Goal: Task Accomplishment & Management: Use online tool/utility

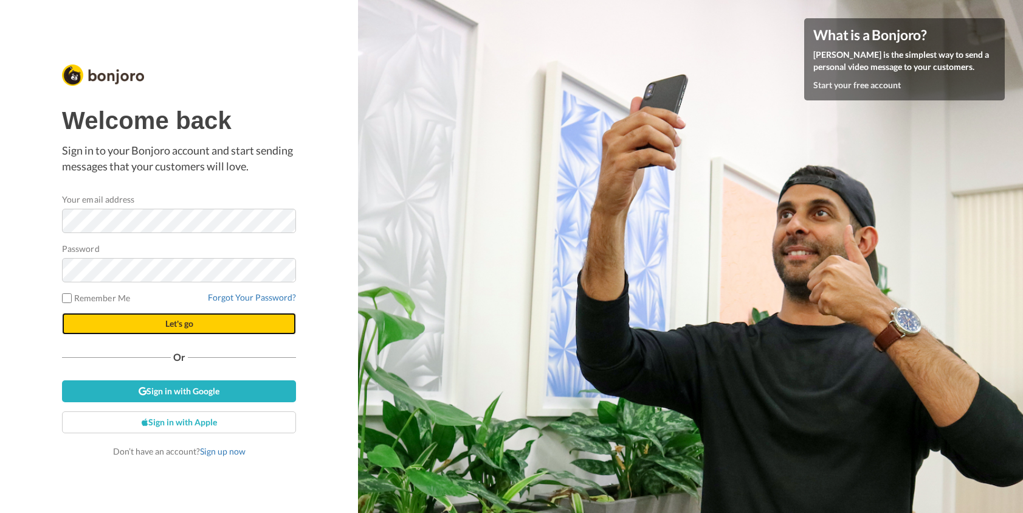
click at [165, 319] on span "Let's go" at bounding box center [179, 323] width 28 height 10
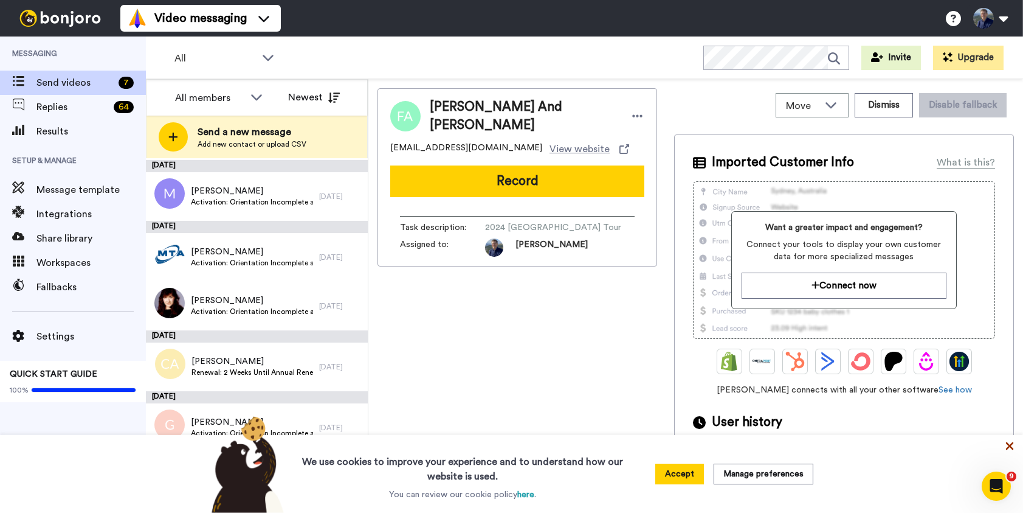
click at [1010, 443] on icon at bounding box center [1010, 446] width 12 height 12
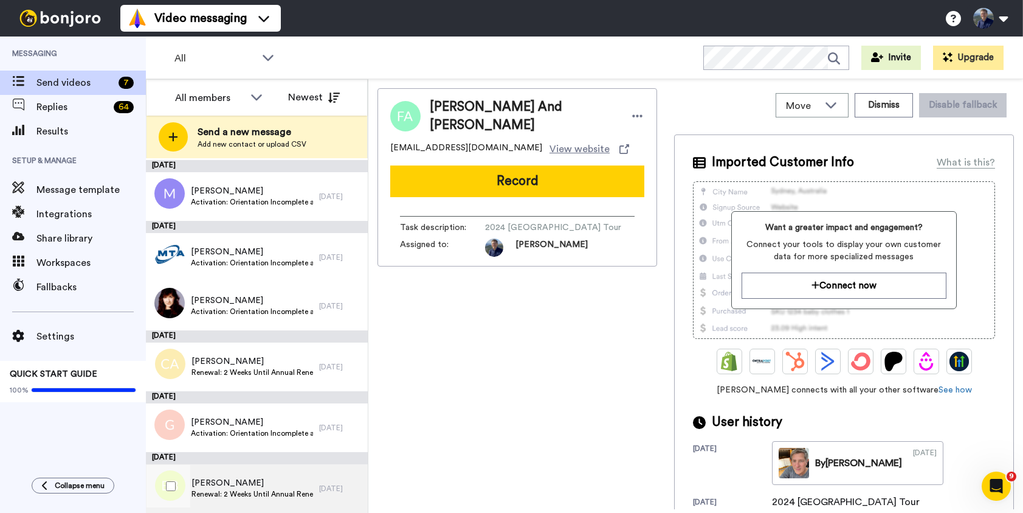
click at [287, 482] on span "Bob Bockmann" at bounding box center [253, 483] width 122 height 12
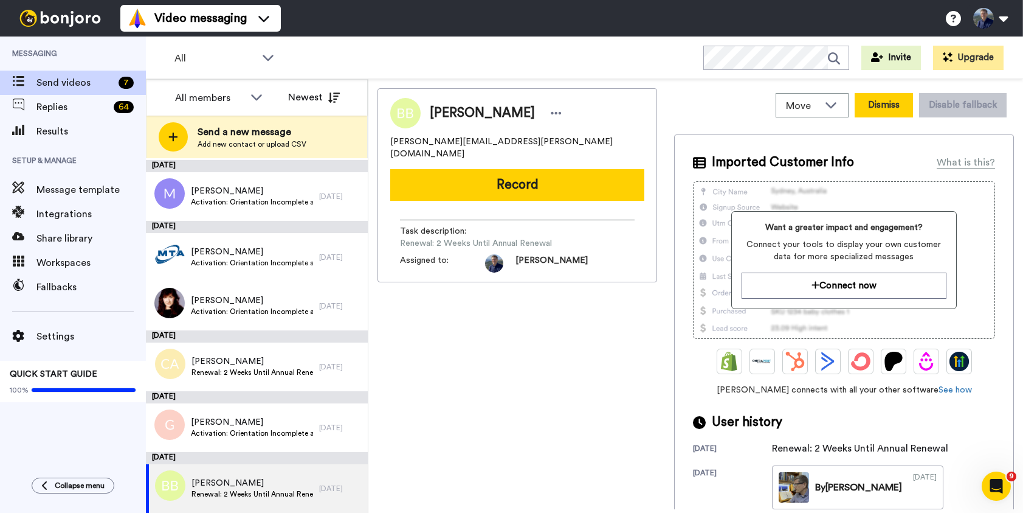
click at [883, 98] on button "Dismiss" at bounding box center [884, 105] width 58 height 24
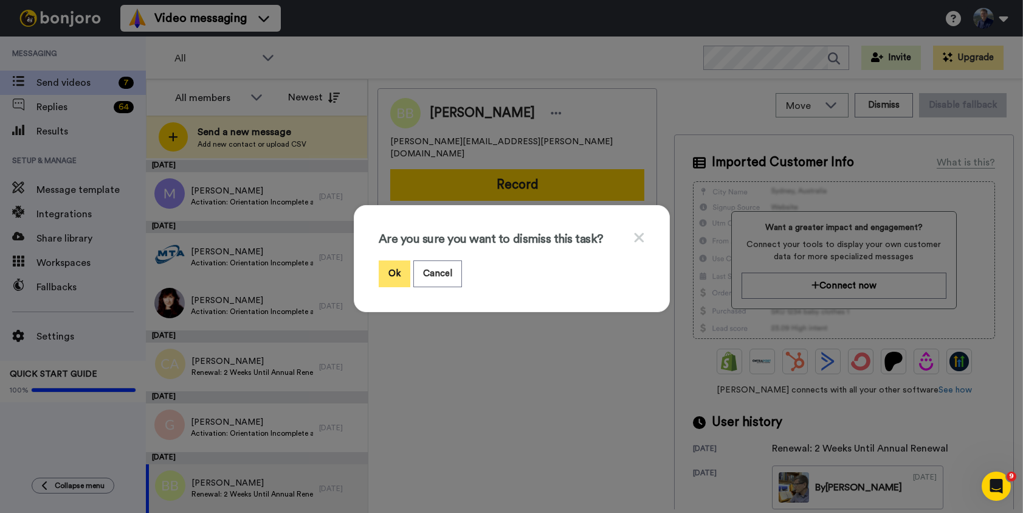
click at [395, 266] on button "Ok" at bounding box center [395, 273] width 32 height 26
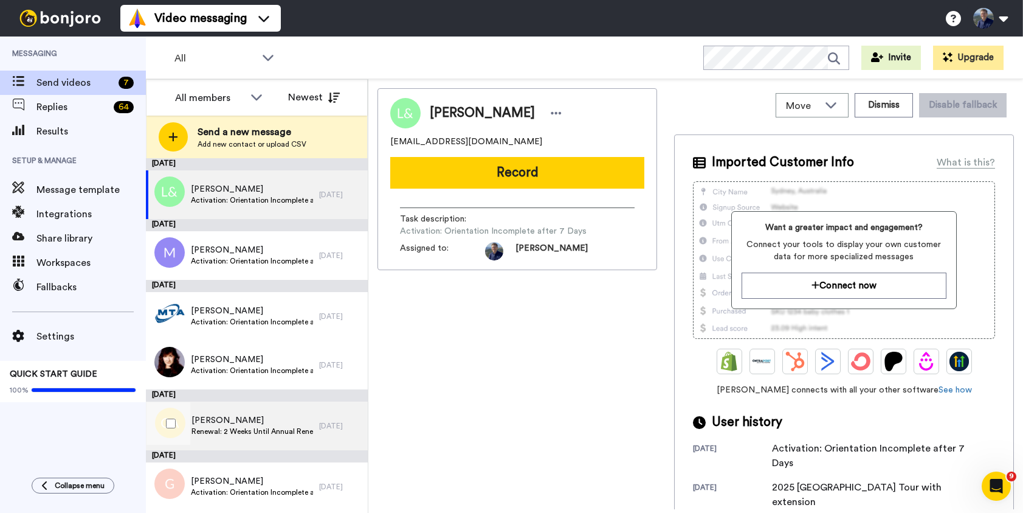
click at [319, 434] on div "Claire Anderson Renewal: 2 Weeks Until Annual Renewal 9 days ago" at bounding box center [257, 425] width 222 height 49
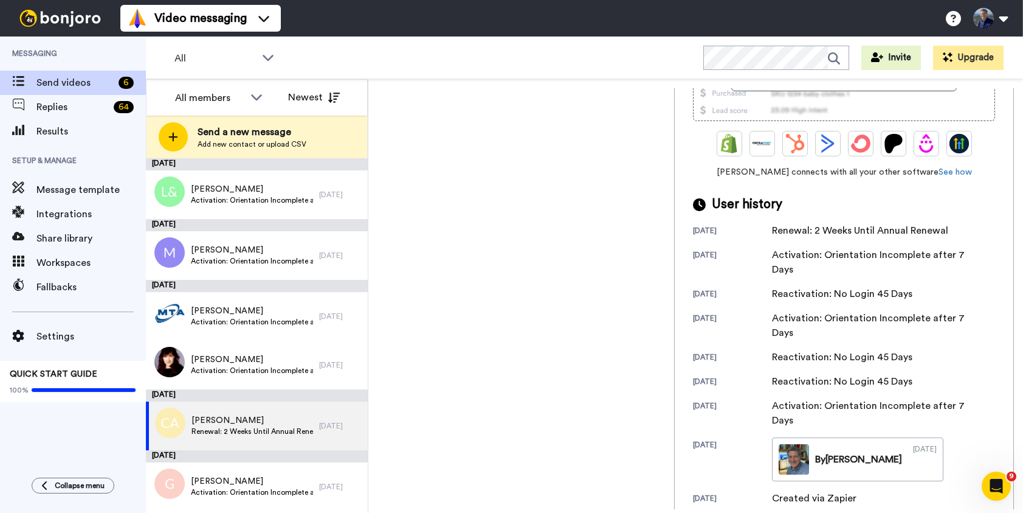
scroll to position [233, 0]
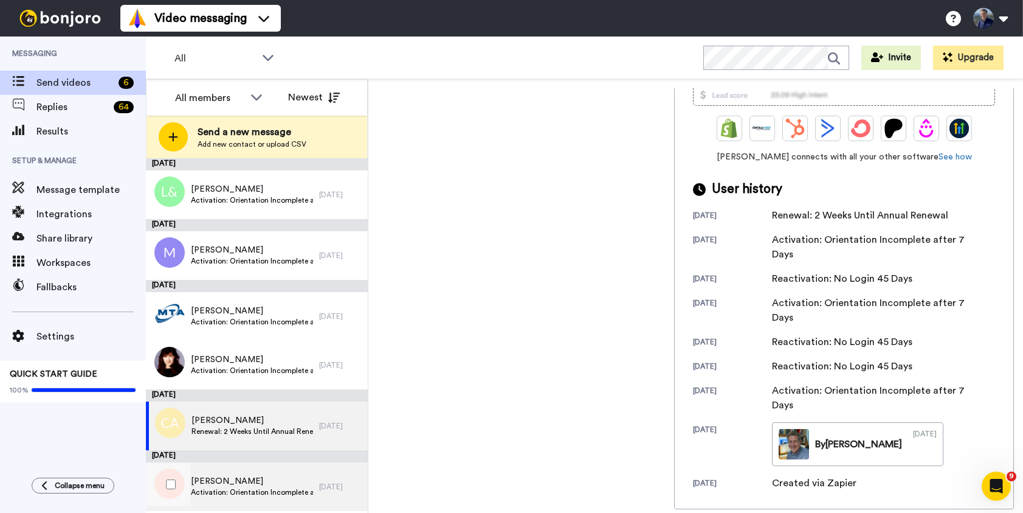
click at [249, 482] on span "Goist" at bounding box center [252, 481] width 122 height 12
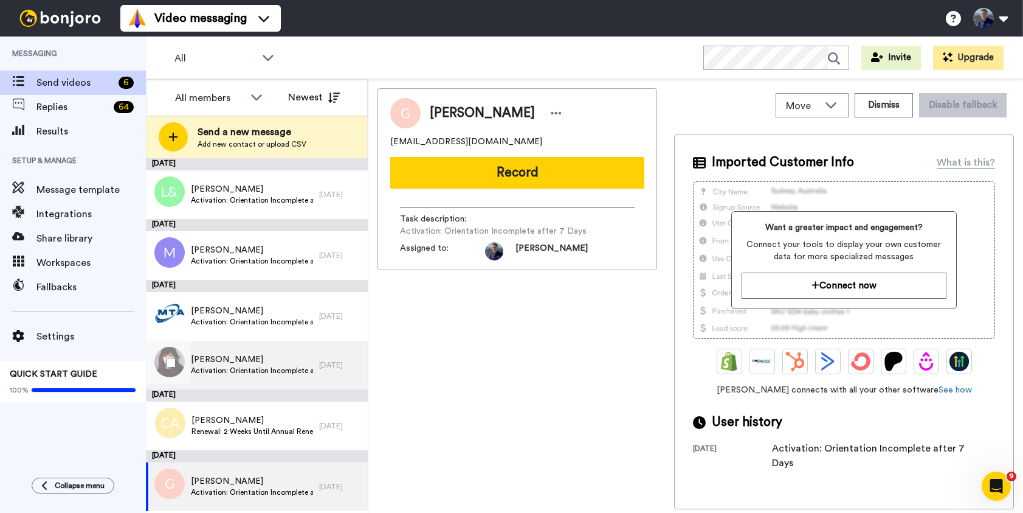
click at [283, 364] on span "Janice Hansen" at bounding box center [252, 359] width 122 height 12
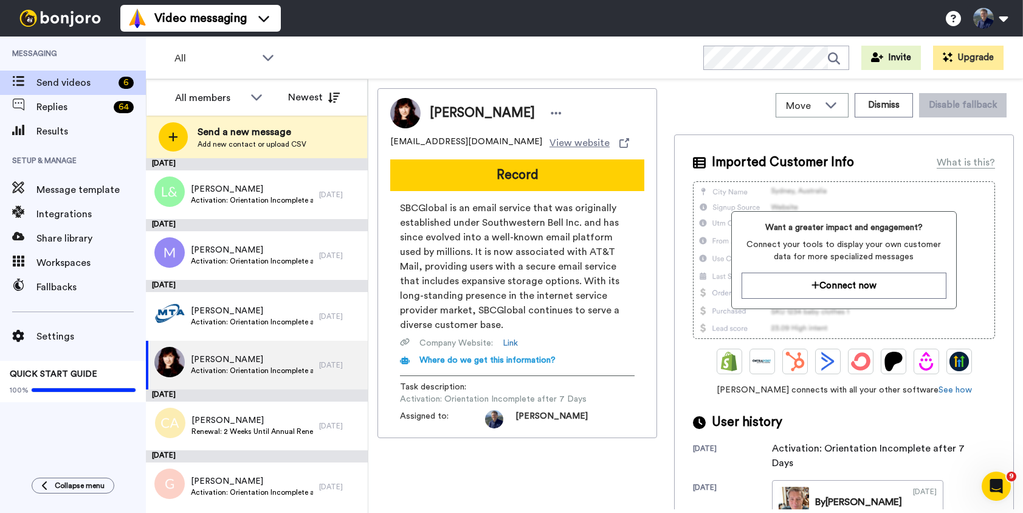
scroll to position [58, 0]
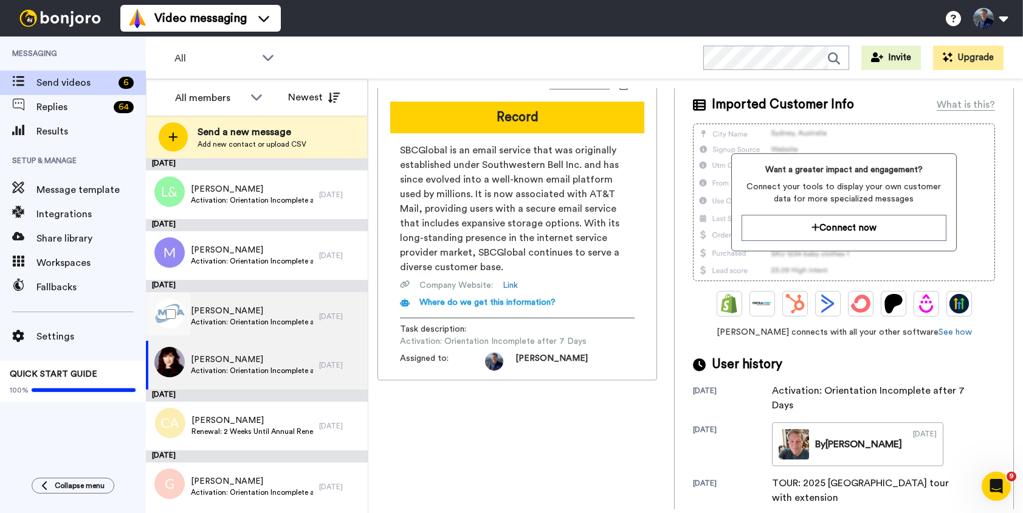
click at [280, 317] on span "Activation: Orientation Incomplete after 7 Days" at bounding box center [252, 322] width 122 height 10
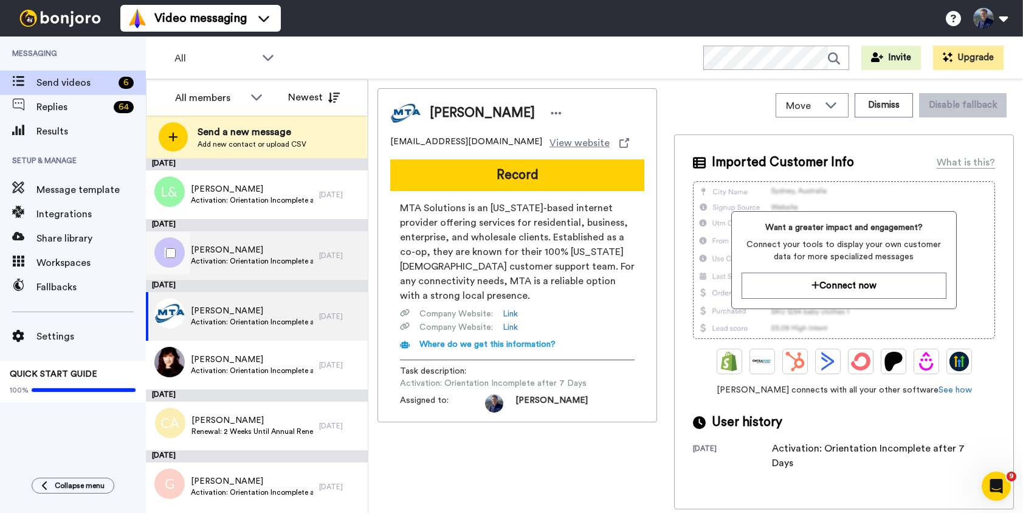
click at [270, 253] on span "Marcia" at bounding box center [252, 250] width 122 height 12
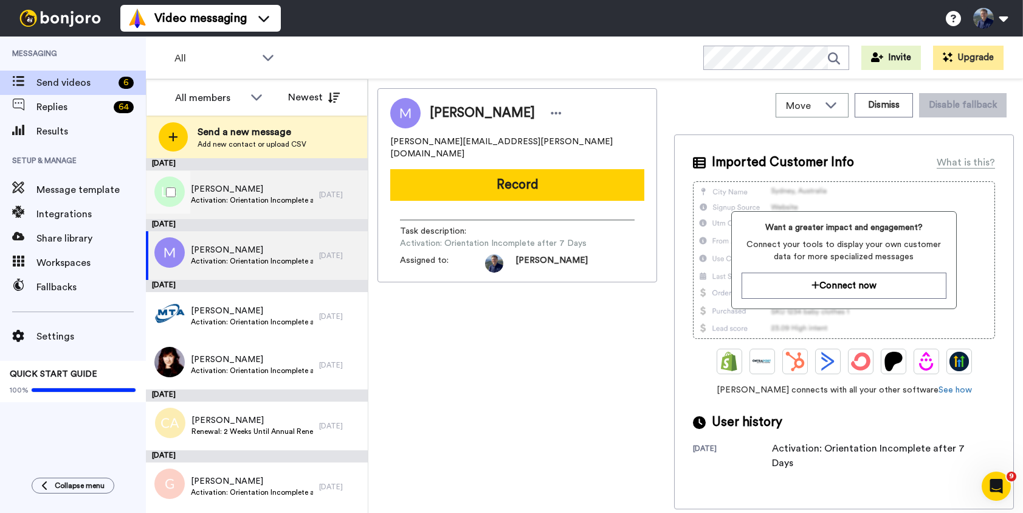
click at [256, 196] on span "Activation: Orientation Incomplete after 7 Days" at bounding box center [252, 200] width 122 height 10
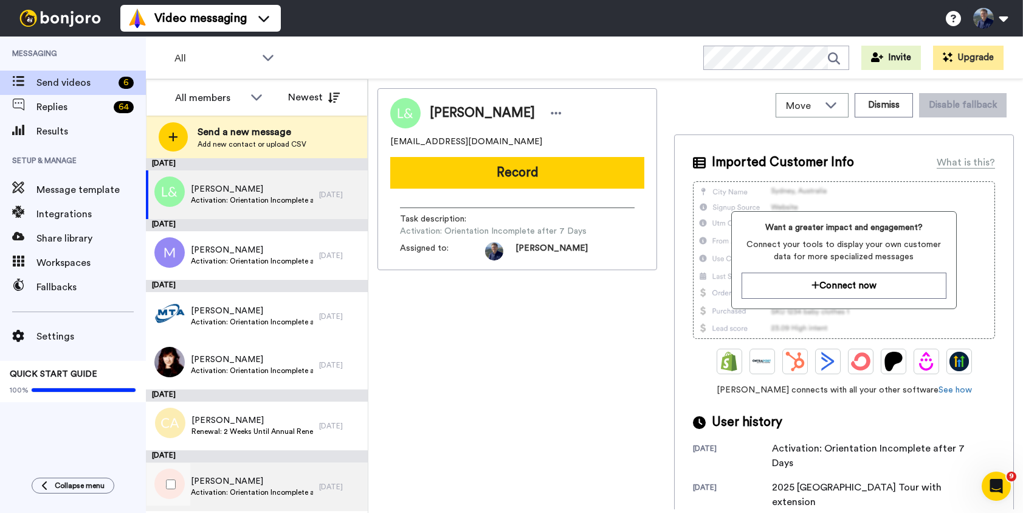
click at [264, 484] on span "Goist" at bounding box center [252, 481] width 122 height 12
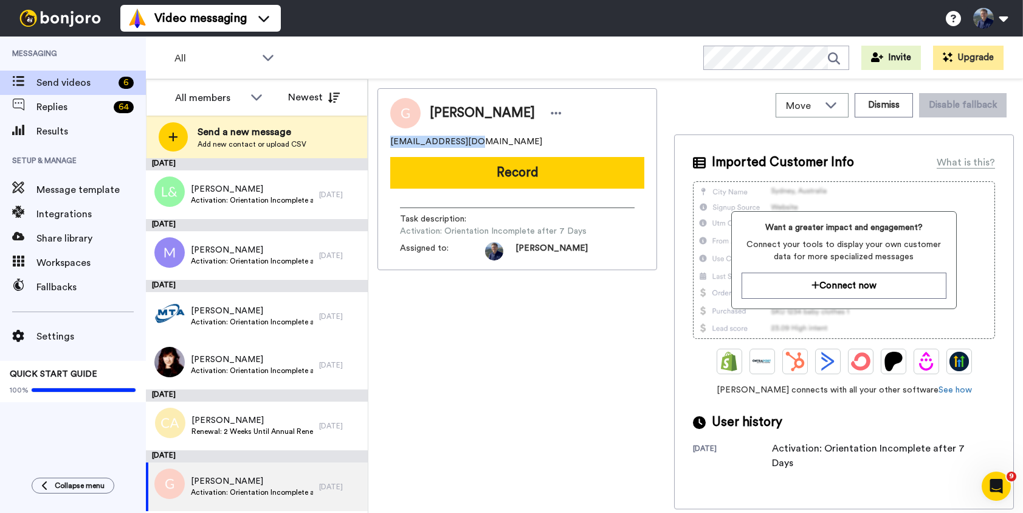
drag, startPoint x: 488, startPoint y: 140, endPoint x: 382, endPoint y: 140, distance: 105.8
click at [382, 140] on div "Goist mlgoist1@gmail.com Record Task description : Activation: Orientation Inco…" at bounding box center [518, 179] width 280 height 182
copy span "mlgoist1@gmail.com"
click at [873, 105] on button "Dismiss" at bounding box center [884, 105] width 58 height 24
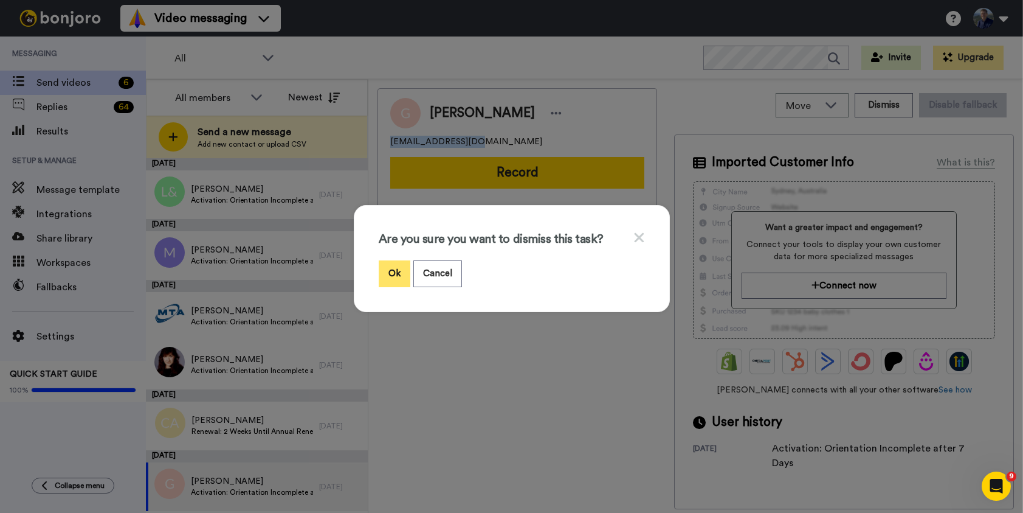
click at [392, 266] on button "Ok" at bounding box center [395, 273] width 32 height 26
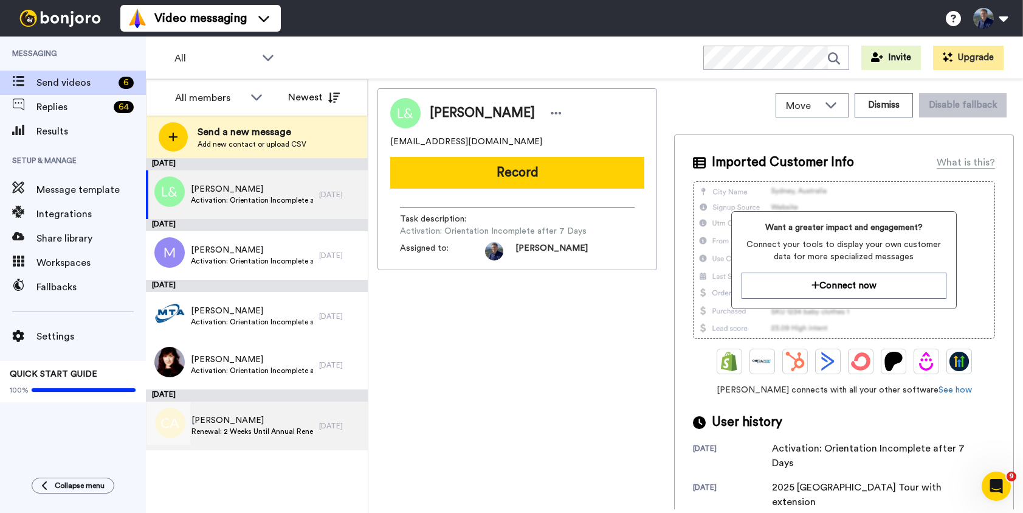
click at [237, 412] on div "Claire Anderson Renewal: 2 Weeks Until Annual Renewal" at bounding box center [232, 425] width 173 height 49
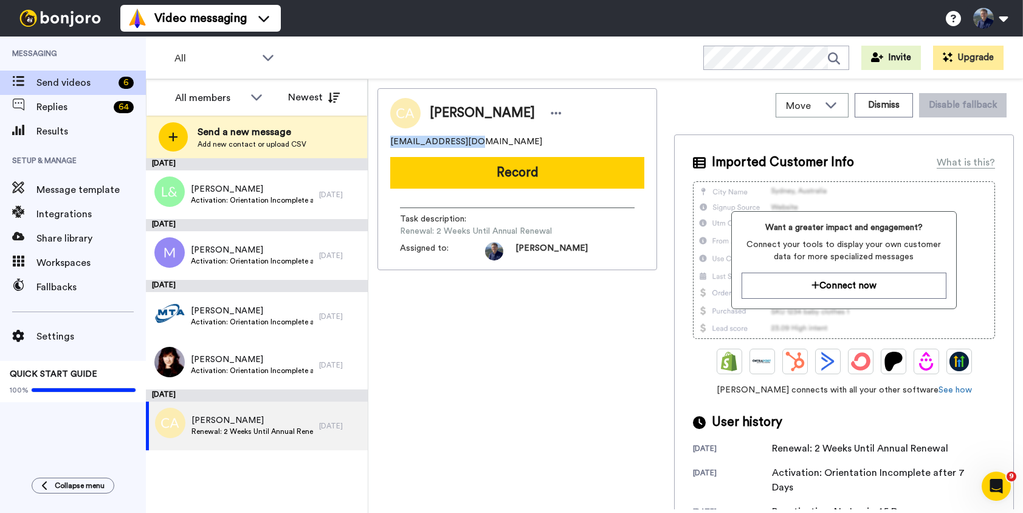
drag, startPoint x: 475, startPoint y: 139, endPoint x: 389, endPoint y: 140, distance: 87.0
click at [389, 140] on div "Claire Anderson clowy101@gmail.com Record Task description : Renewal: 2 Weeks U…" at bounding box center [518, 179] width 280 height 182
copy span "clowy101@gmail.com"
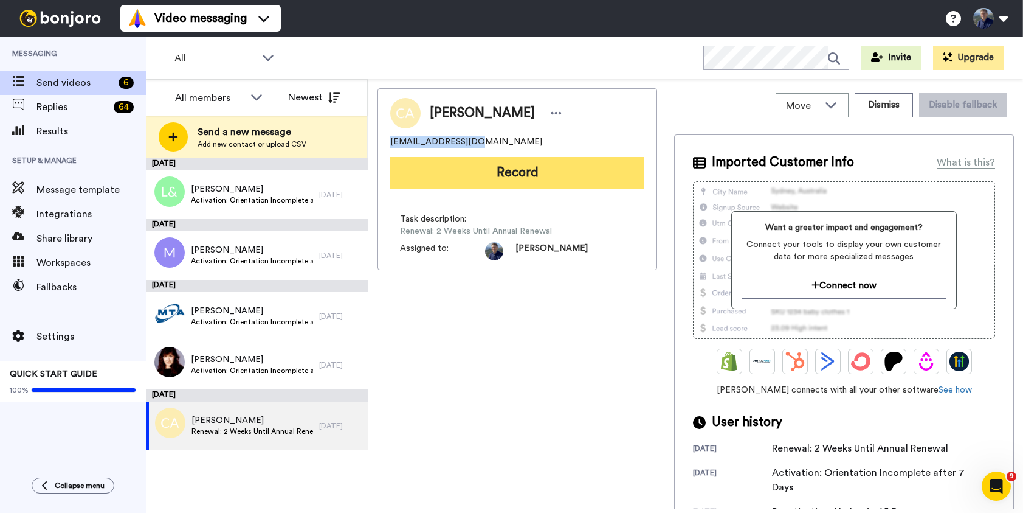
click at [568, 178] on button "Record" at bounding box center [517, 173] width 254 height 32
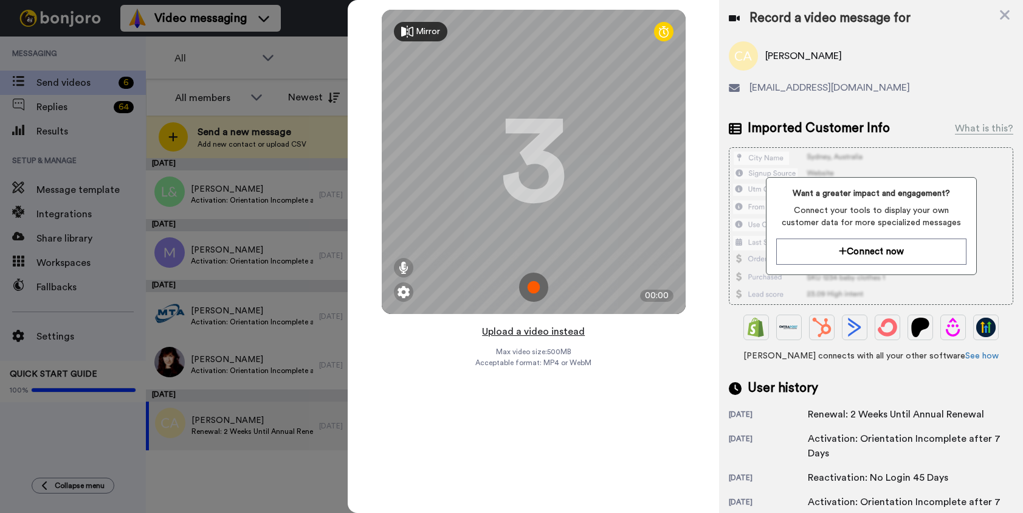
click at [531, 334] on button "Upload a video instead" at bounding box center [533, 331] width 110 height 16
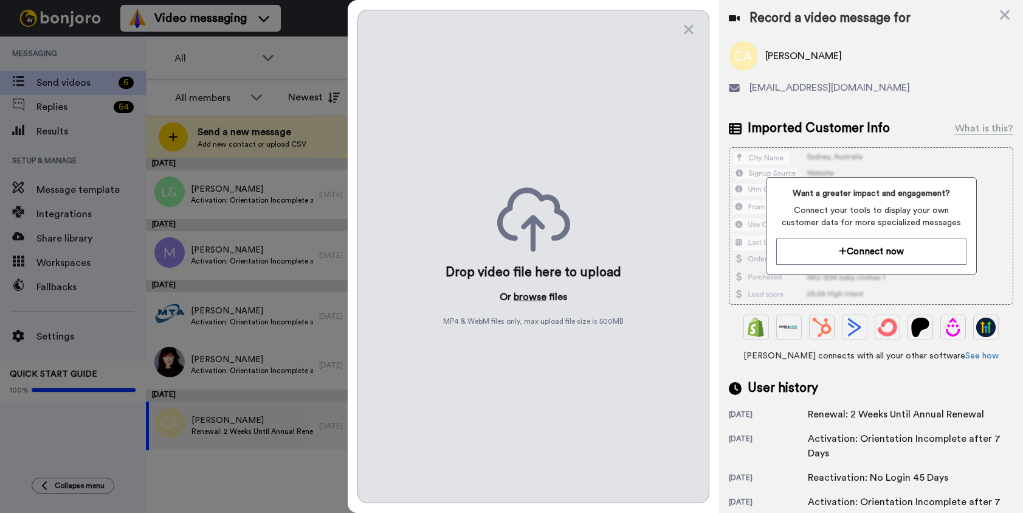
click at [535, 301] on button "browse" at bounding box center [530, 296] width 33 height 15
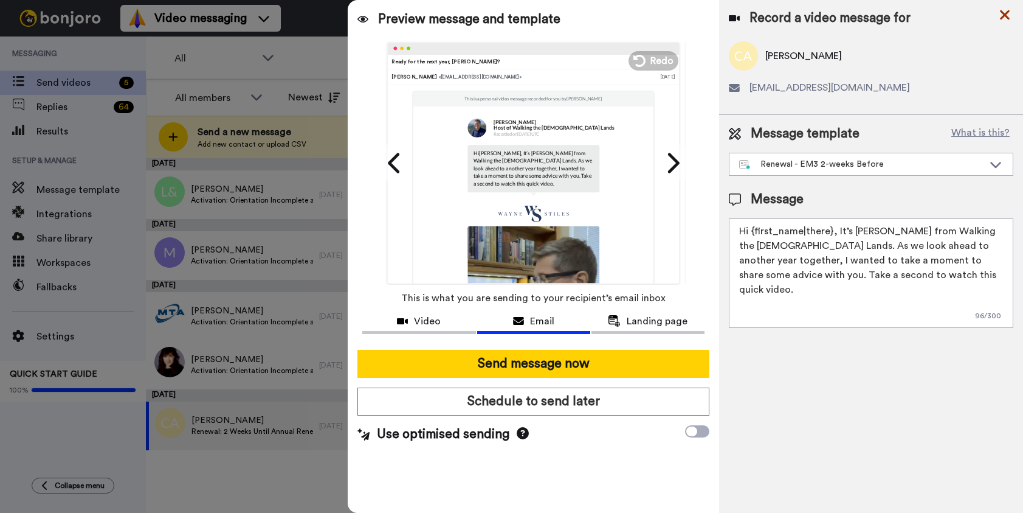
click at [1007, 17] on icon at bounding box center [1005, 15] width 10 height 10
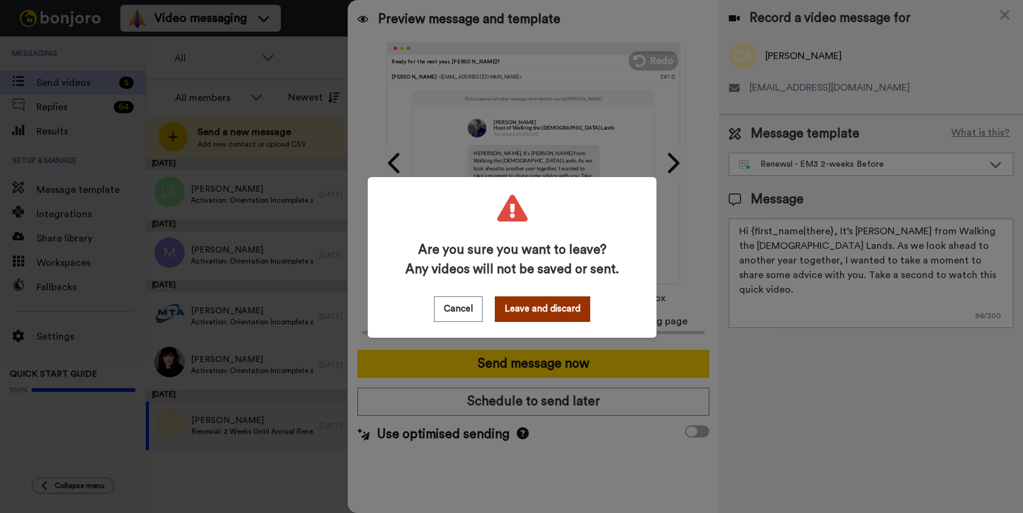
click at [553, 308] on button "Leave and discard" at bounding box center [542, 309] width 95 height 26
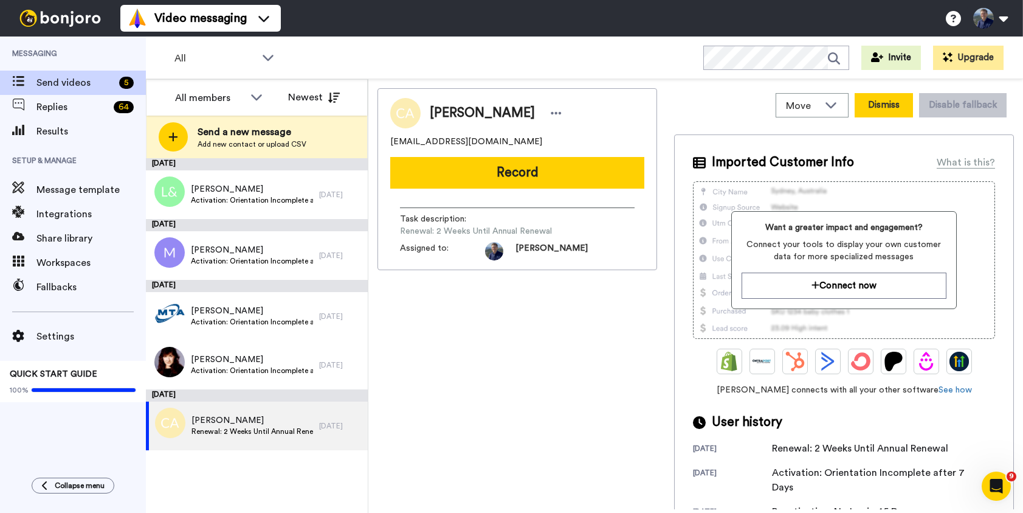
click at [900, 109] on button "Dismiss" at bounding box center [884, 105] width 58 height 24
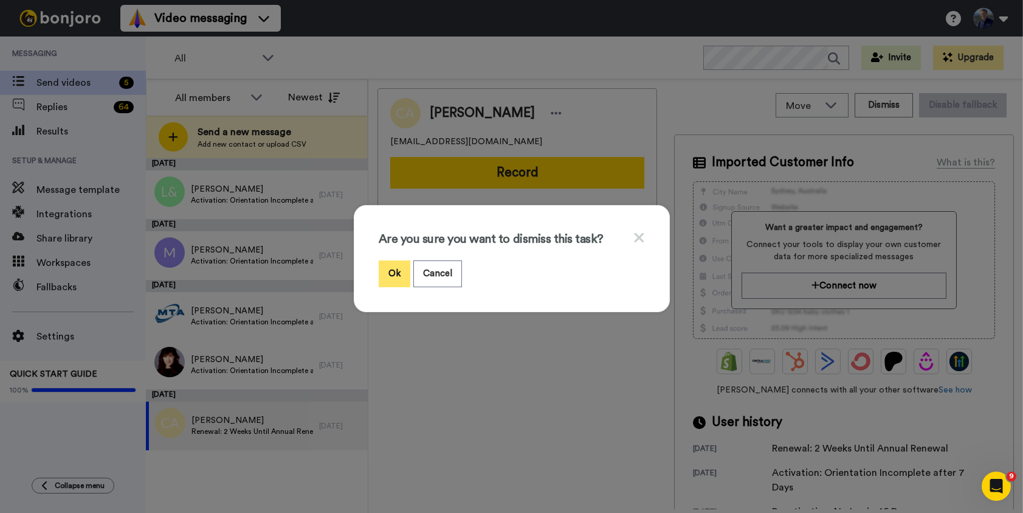
click at [393, 267] on button "Ok" at bounding box center [395, 273] width 32 height 26
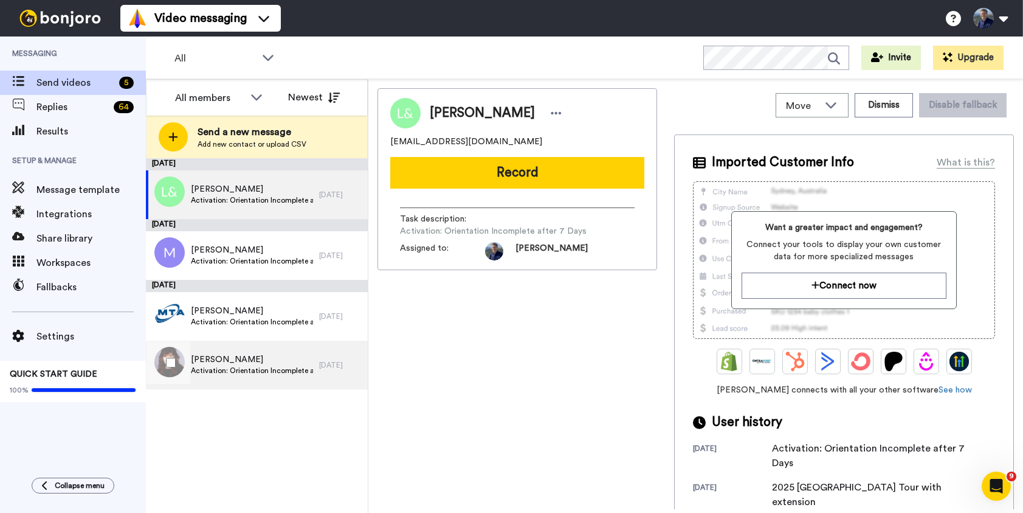
click at [233, 372] on span "Activation: Orientation Incomplete after 7 Days" at bounding box center [252, 370] width 122 height 10
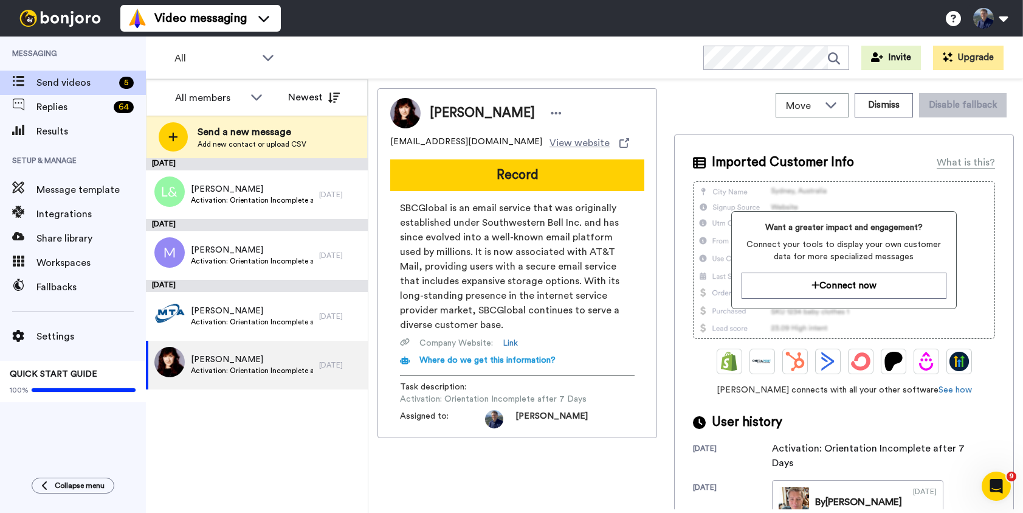
click at [468, 138] on span "wandjhansen@sbcglobal.net" at bounding box center [466, 143] width 152 height 15
copy span "wandjhansen@sbcglobal.net"
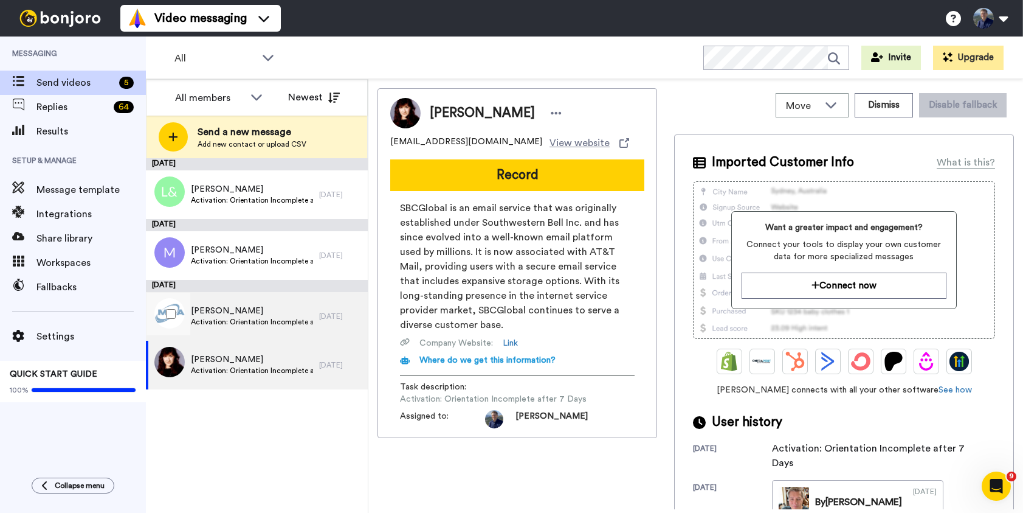
click at [304, 305] on span "Denise" at bounding box center [252, 311] width 122 height 12
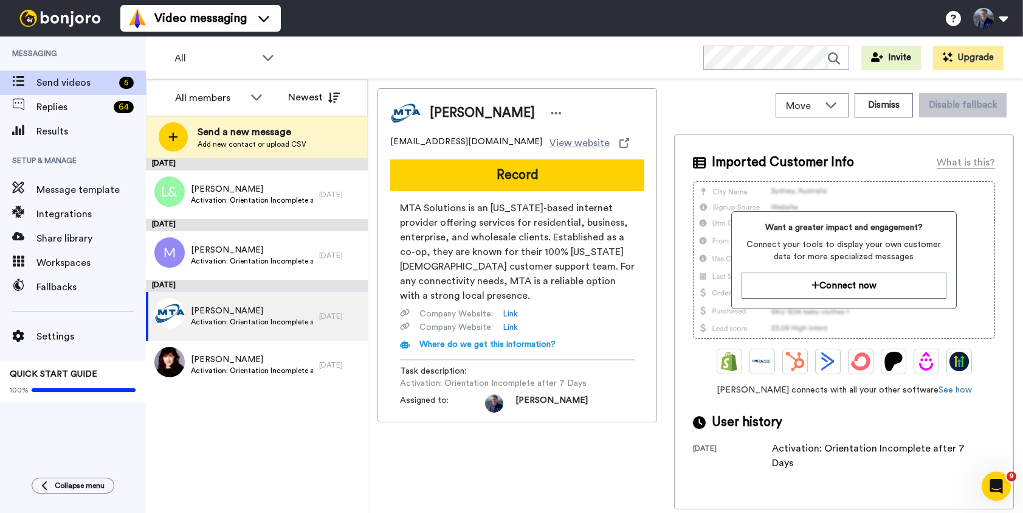
click at [451, 140] on span "koehrer@mtaonline.net" at bounding box center [466, 143] width 152 height 15
copy span "koehrer@mtaonline.net"
click at [891, 105] on button "Dismiss" at bounding box center [884, 105] width 58 height 24
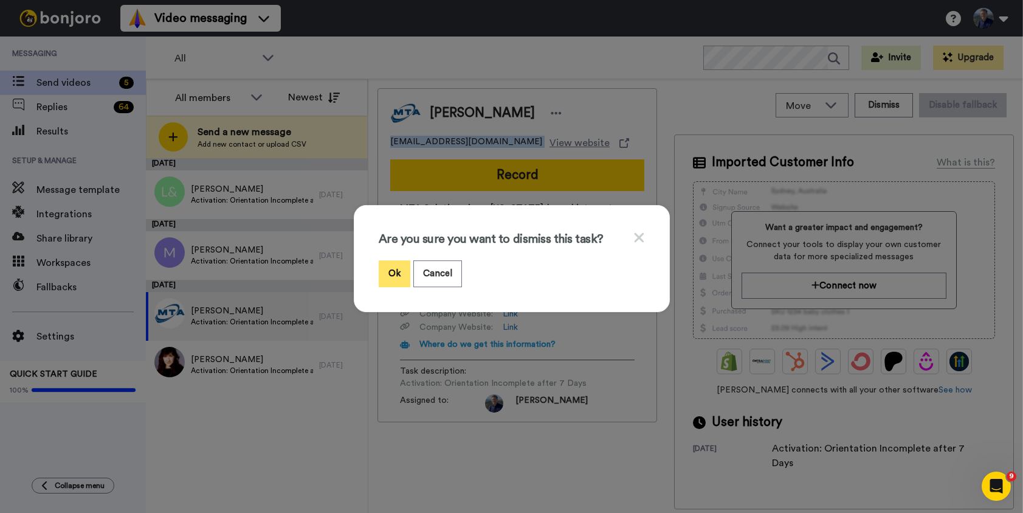
click at [402, 276] on button "Ok" at bounding box center [395, 273] width 32 height 26
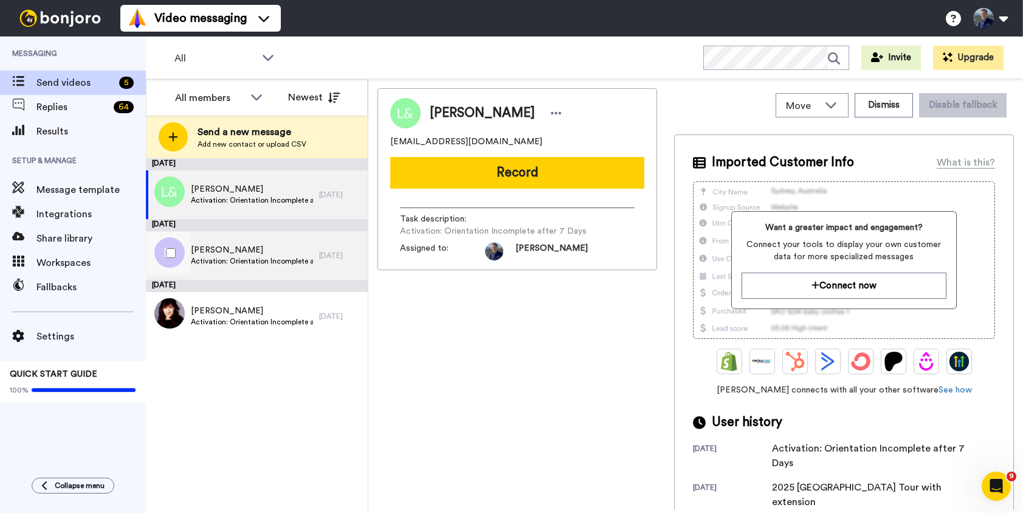
click at [261, 271] on div "Marcia Activation: Orientation Incomplete after 7 Days" at bounding box center [232, 255] width 173 height 49
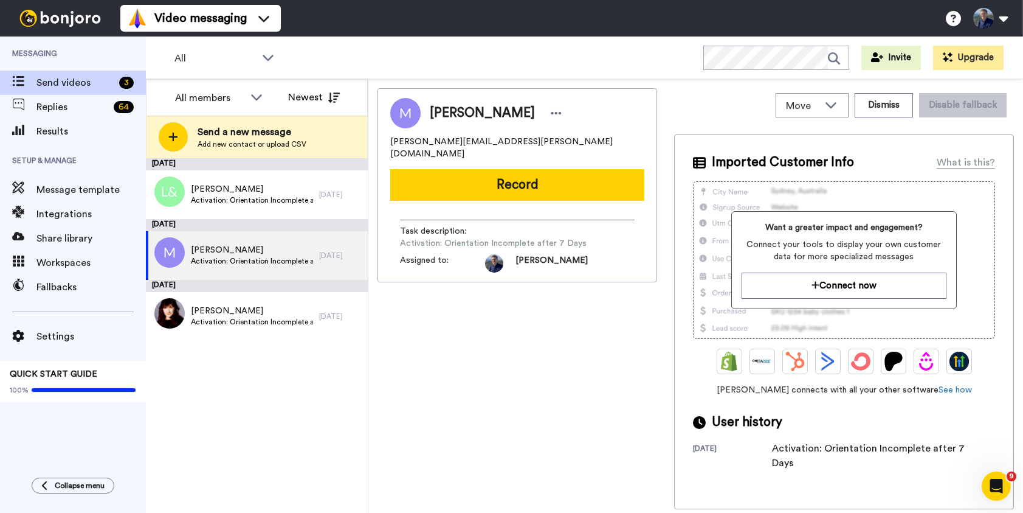
click at [492, 143] on span "marcia.christensen@gmail.com" at bounding box center [517, 148] width 254 height 24
copy span "marcia.christensen@gmail.com"
click at [258, 258] on span "Activation: Orientation Incomplete after 7 Days" at bounding box center [252, 261] width 122 height 10
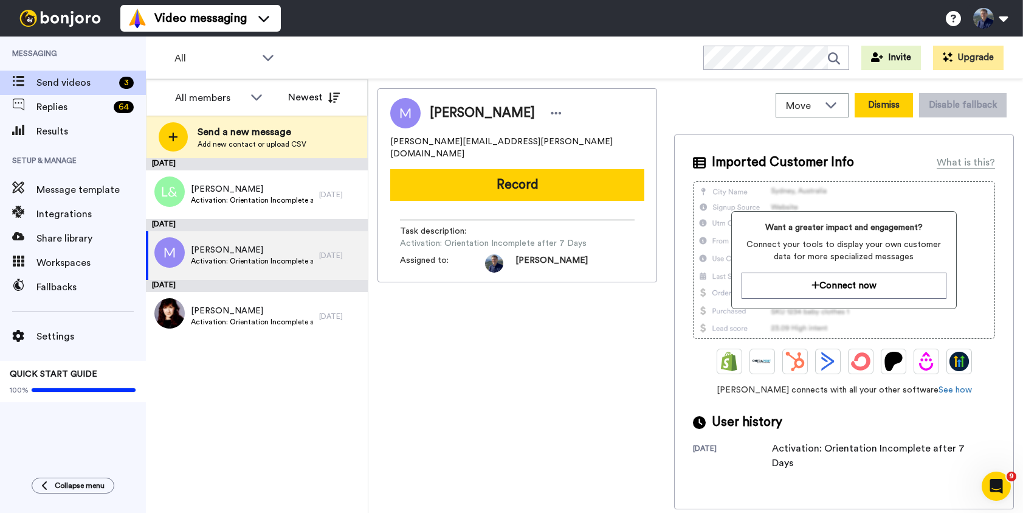
click at [891, 97] on button "Dismiss" at bounding box center [884, 105] width 58 height 24
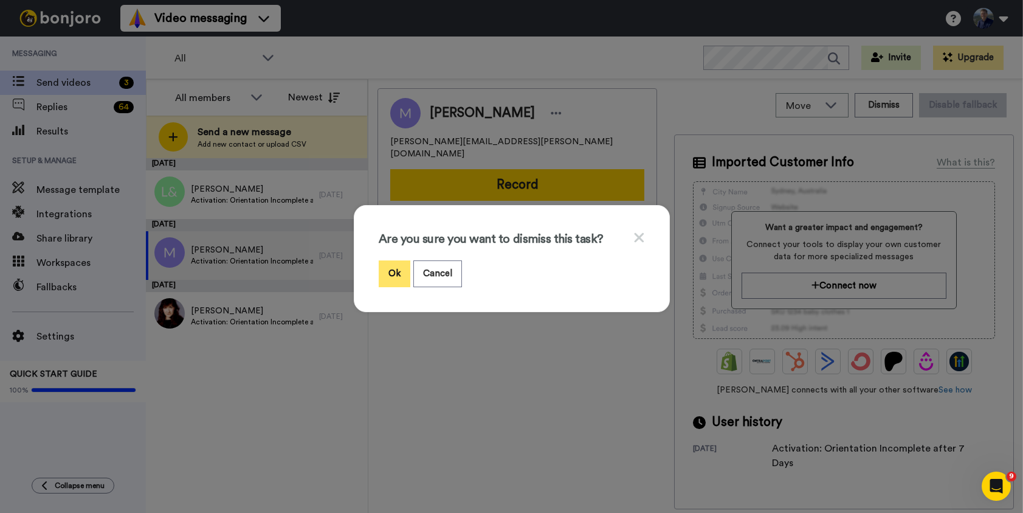
click at [388, 271] on button "Ok" at bounding box center [395, 273] width 32 height 26
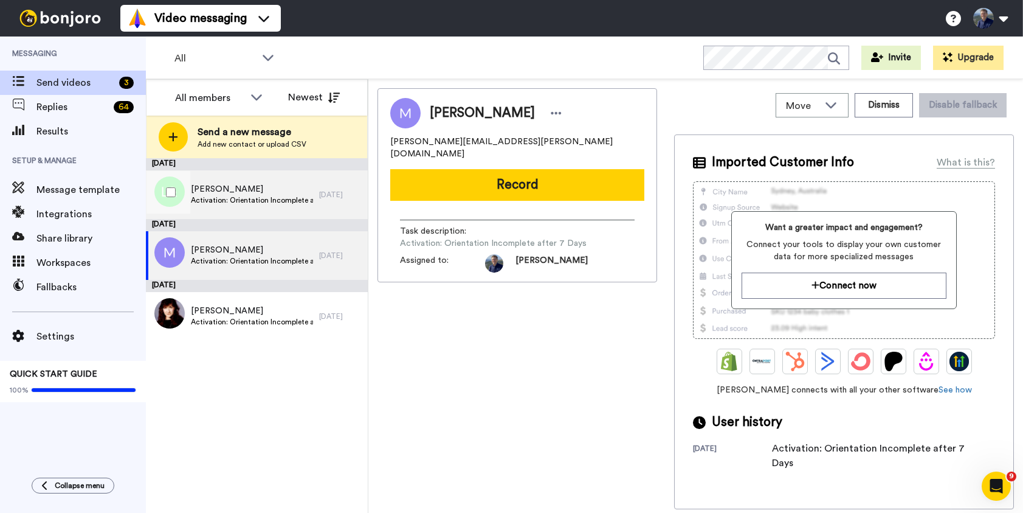
click at [247, 202] on span "Activation: Orientation Incomplete after 7 Days" at bounding box center [252, 200] width 122 height 10
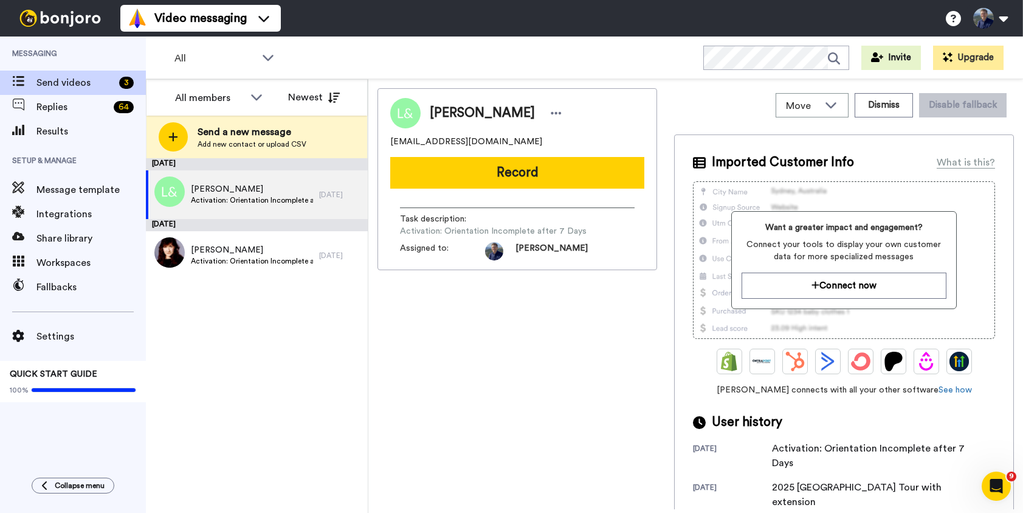
click at [458, 143] on span "lorilcant@yahoo.com" at bounding box center [466, 142] width 152 height 12
copy span "lorilcant@yahoo.com"
click at [900, 103] on button "Dismiss" at bounding box center [884, 105] width 58 height 24
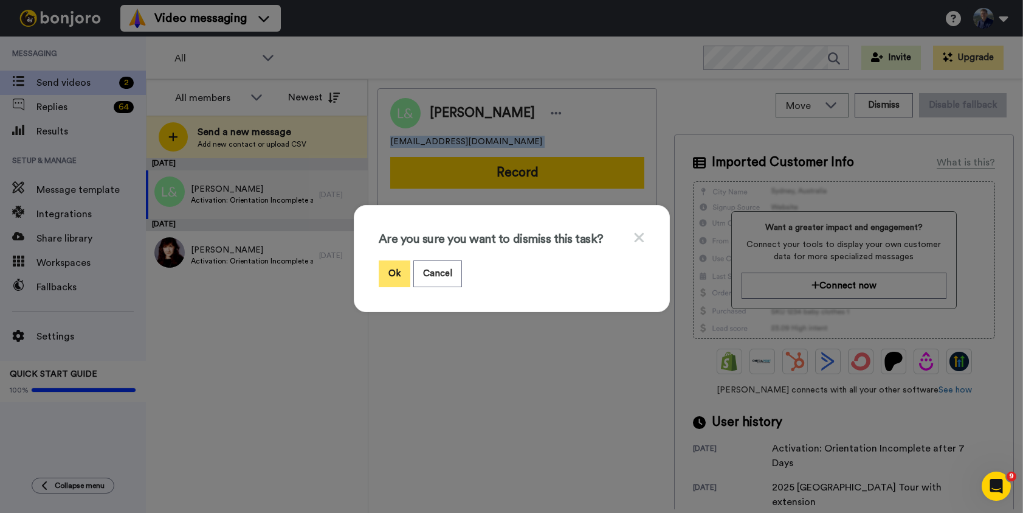
click at [398, 271] on button "Ok" at bounding box center [395, 273] width 32 height 26
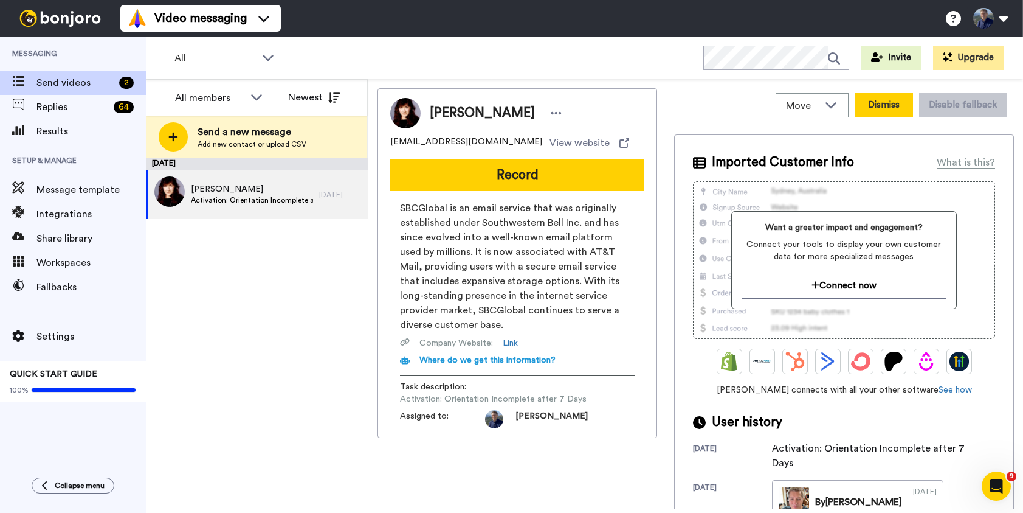
click at [880, 98] on button "Dismiss" at bounding box center [884, 105] width 58 height 24
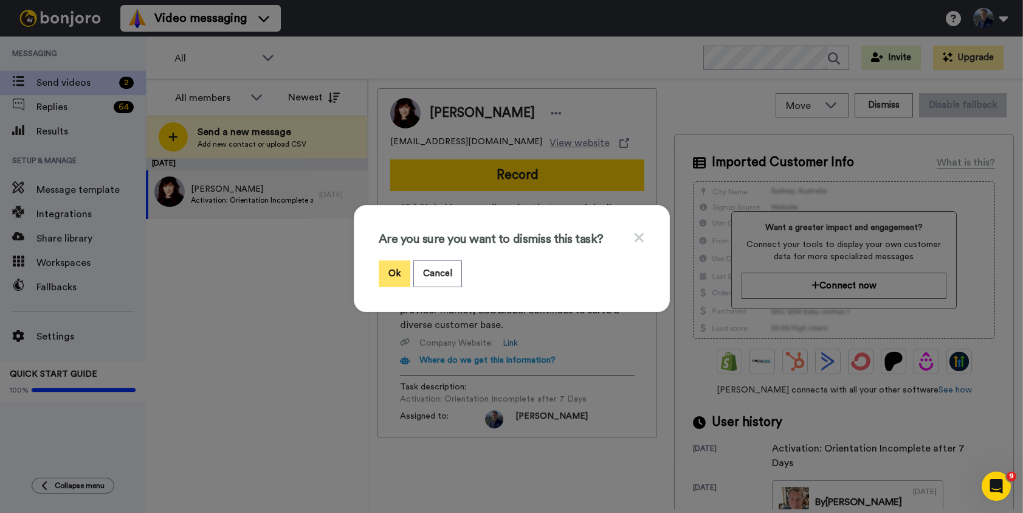
click at [396, 266] on button "Ok" at bounding box center [395, 273] width 32 height 26
